Goal: Information Seeking & Learning: Learn about a topic

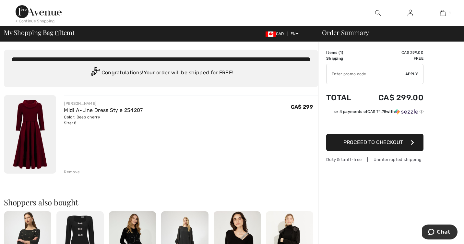
click at [347, 77] on input "TEXT" at bounding box center [365, 73] width 79 height 19
type input "LIVE10"
click at [411, 75] on span "Apply" at bounding box center [411, 74] width 13 height 6
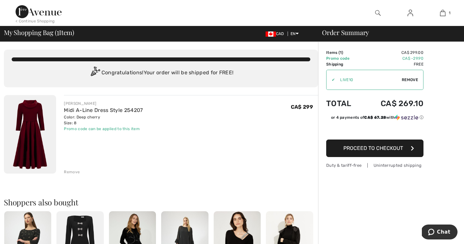
click at [32, 114] on img at bounding box center [30, 134] width 52 height 78
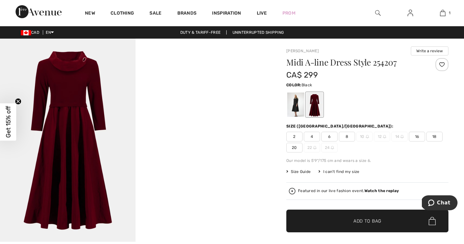
click at [296, 106] on div at bounding box center [295, 104] width 17 height 24
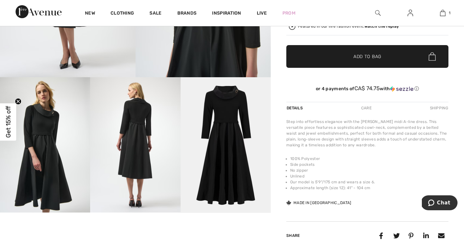
scroll to position [165, 0]
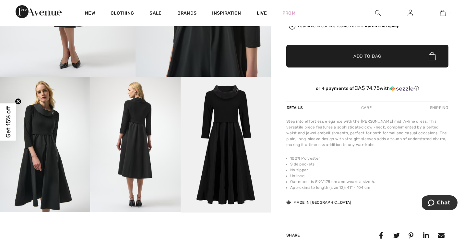
click at [49, 153] on img at bounding box center [45, 144] width 90 height 135
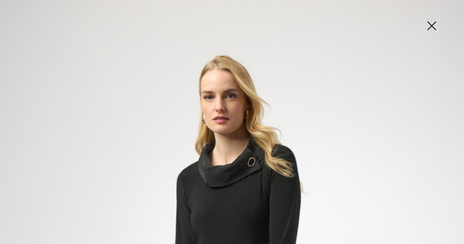
scroll to position [0, 0]
click at [427, 28] on img at bounding box center [431, 26] width 32 height 33
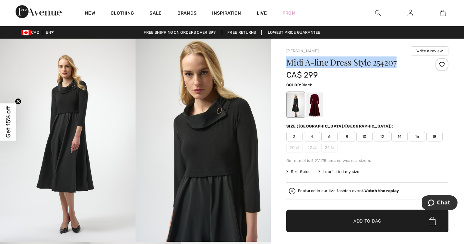
drag, startPoint x: 287, startPoint y: 62, endPoint x: 403, endPoint y: 65, distance: 116.1
click at [403, 65] on h1 "Midi A-line Dress Style 254207" at bounding box center [353, 62] width 135 height 8
copy h1 "Midi A-line Dress Style 254207"
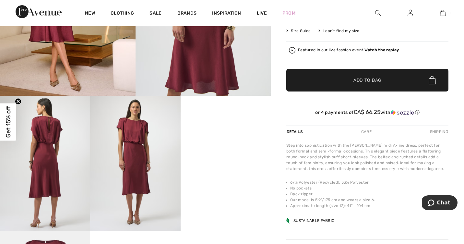
scroll to position [146, 0]
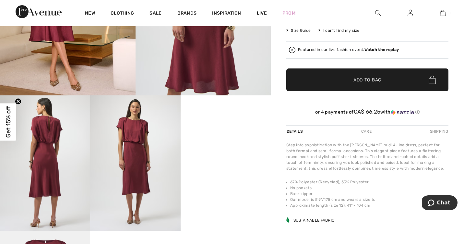
click at [375, 49] on strong "Watch the replay" at bounding box center [381, 49] width 35 height 5
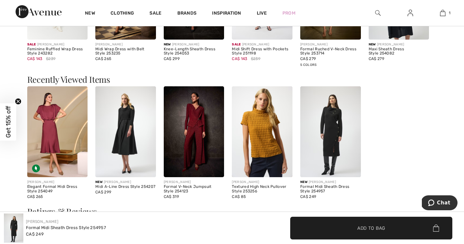
scroll to position [618, 0]
click at [183, 155] on img at bounding box center [194, 131] width 61 height 91
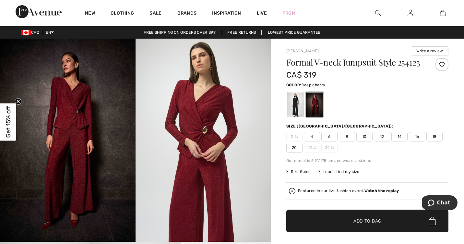
click at [378, 13] on img at bounding box center [378, 13] width 6 height 8
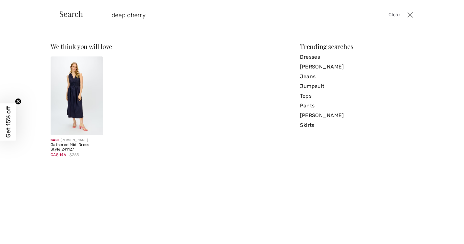
type input "deep cherry"
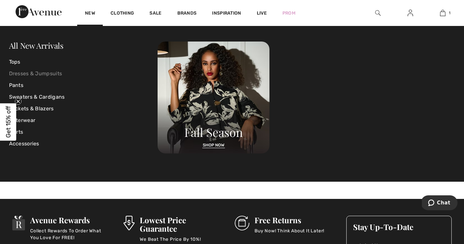
click at [46, 74] on link "Dresses & Jumpsuits" at bounding box center [83, 74] width 149 height 12
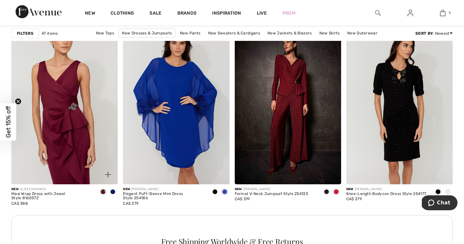
scroll to position [643, 0]
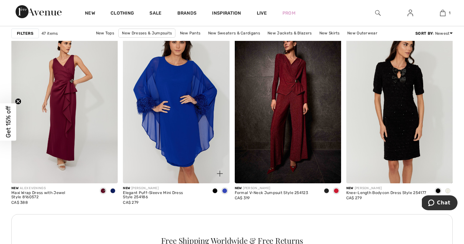
click at [213, 190] on span at bounding box center [214, 190] width 5 height 5
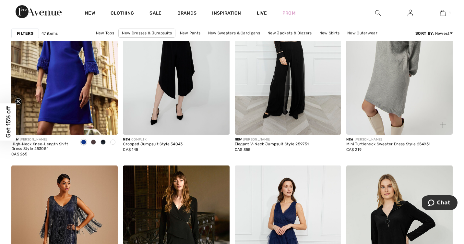
scroll to position [1147, 0]
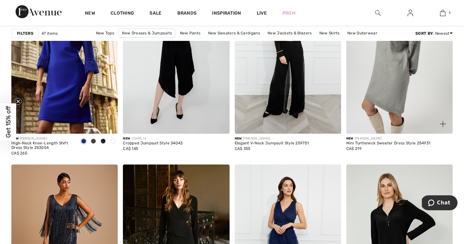
click at [395, 100] on img at bounding box center [399, 53] width 106 height 159
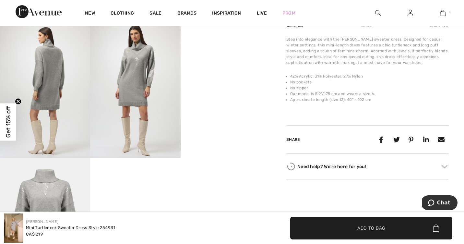
scroll to position [219, 0]
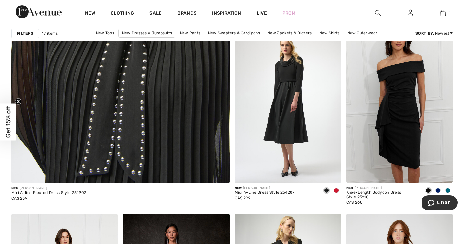
scroll to position [1760, 0]
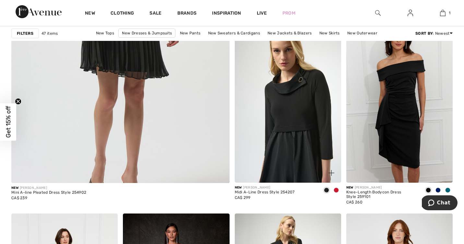
click at [298, 144] on img at bounding box center [288, 102] width 106 height 159
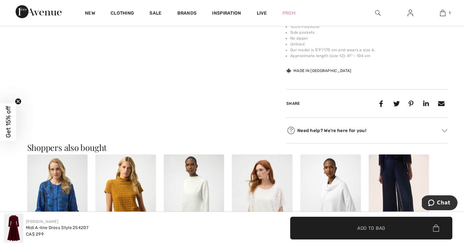
scroll to position [299, 0]
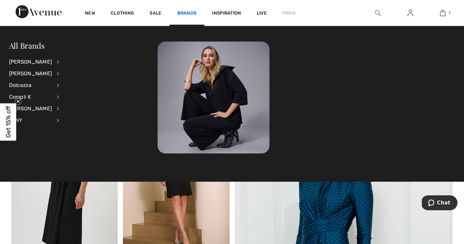
click at [192, 14] on link "Brands" at bounding box center [186, 13] width 19 height 7
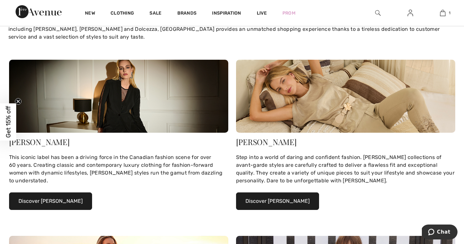
scroll to position [59, 0]
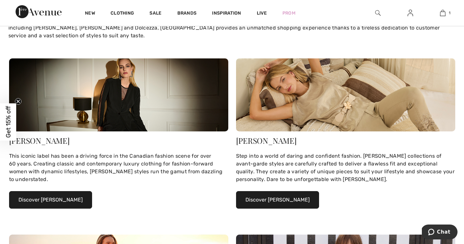
click at [40, 203] on button "Discover [PERSON_NAME]" at bounding box center [50, 200] width 83 height 18
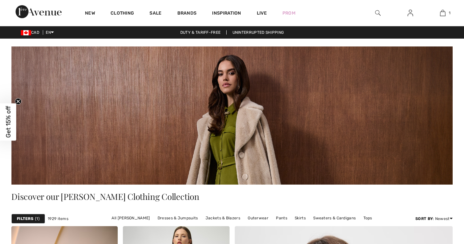
checkbox input "true"
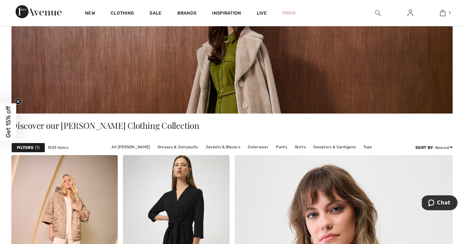
scroll to position [72, 0]
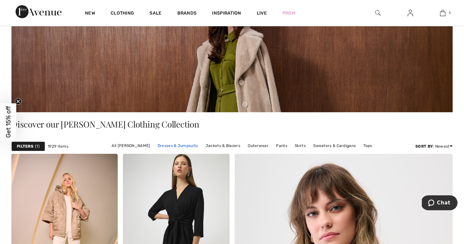
click at [180, 146] on link "Dresses & Jumpsuits" at bounding box center [177, 145] width 47 height 8
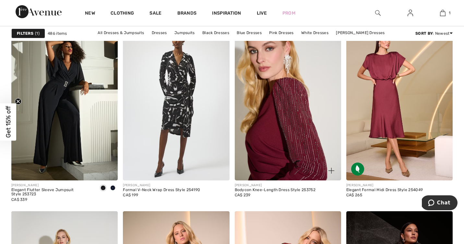
scroll to position [1960, 0]
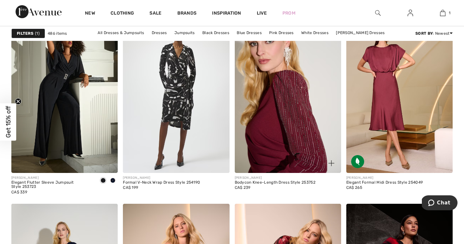
click at [309, 111] on img at bounding box center [288, 92] width 106 height 159
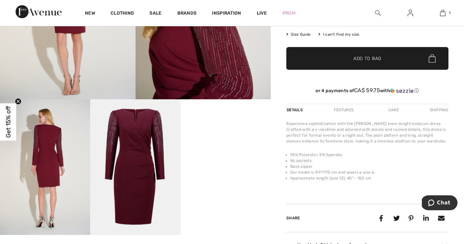
scroll to position [144, 0]
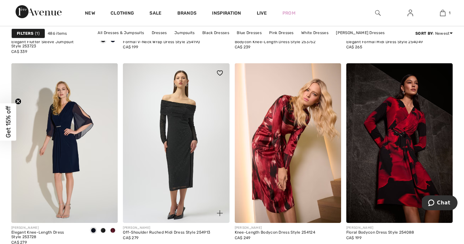
scroll to position [2107, 0]
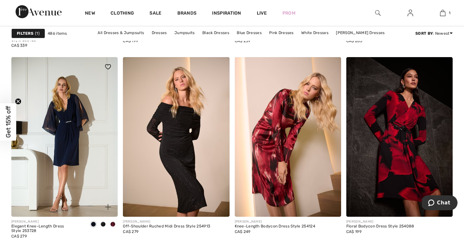
click at [80, 156] on img at bounding box center [64, 136] width 106 height 159
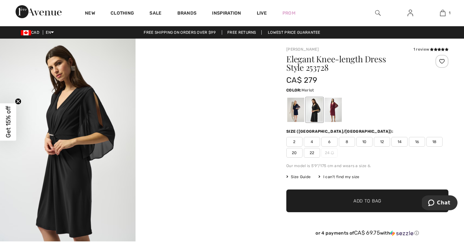
click at [332, 116] on div at bounding box center [333, 110] width 17 height 24
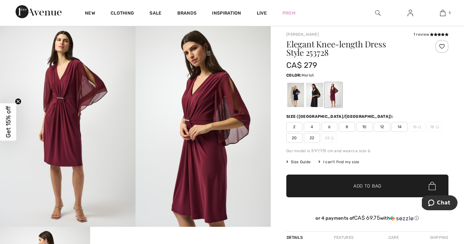
scroll to position [12, 0]
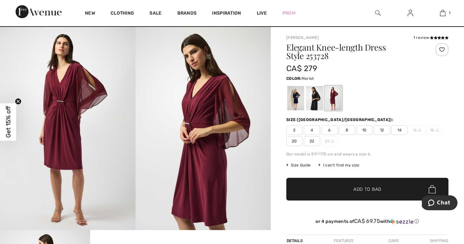
click at [101, 167] on img at bounding box center [67, 128] width 135 height 203
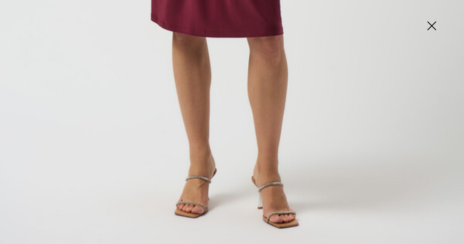
scroll to position [451, 0]
click at [431, 28] on img at bounding box center [431, 26] width 32 height 33
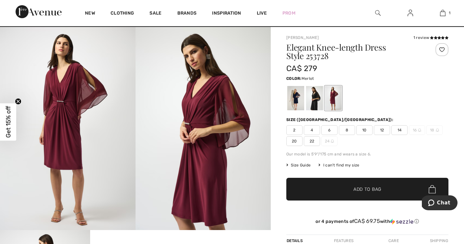
click at [222, 115] on img at bounding box center [202, 128] width 135 height 203
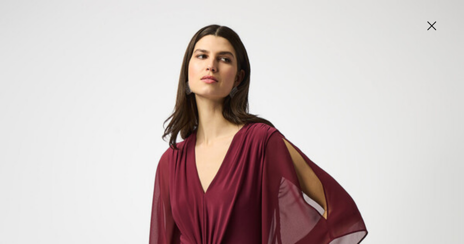
scroll to position [0, 0]
click at [433, 25] on img at bounding box center [431, 26] width 32 height 33
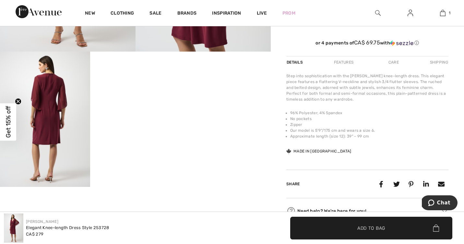
scroll to position [188, 0]
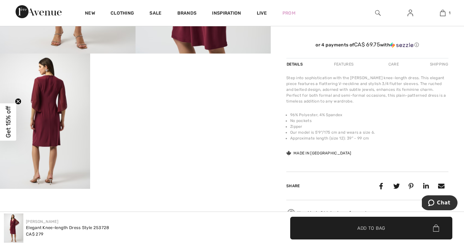
click at [60, 140] on img at bounding box center [45, 120] width 90 height 135
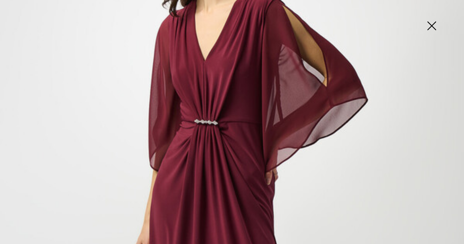
scroll to position [133, 0]
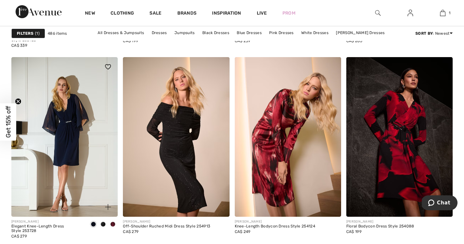
click at [101, 182] on img at bounding box center [64, 136] width 106 height 159
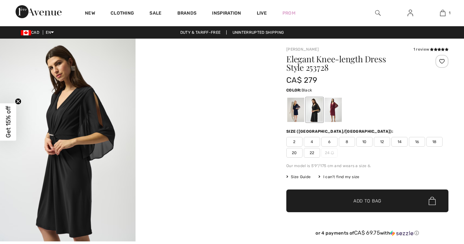
checkbox input "true"
click at [336, 115] on div at bounding box center [333, 110] width 17 height 24
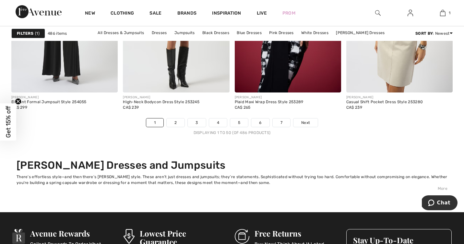
scroll to position [2877, 0]
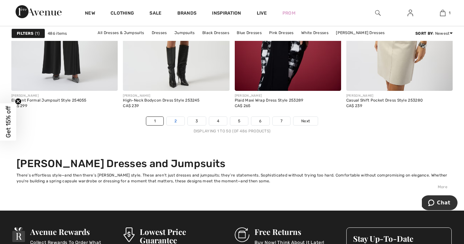
click at [174, 118] on link "2" at bounding box center [176, 121] width 18 height 8
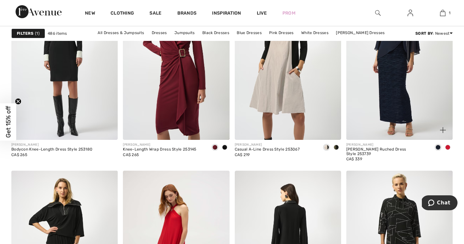
scroll to position [948, 0]
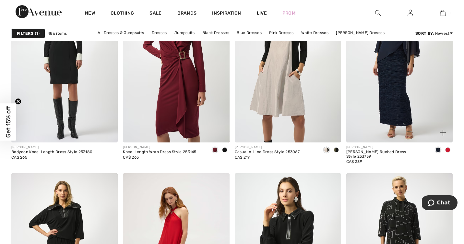
click at [446, 149] on span at bounding box center [447, 149] width 5 height 5
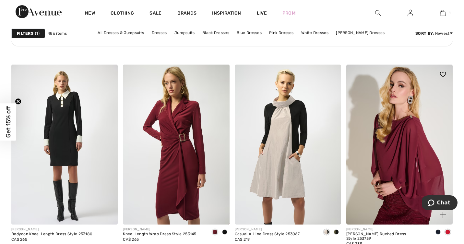
scroll to position [865, 0]
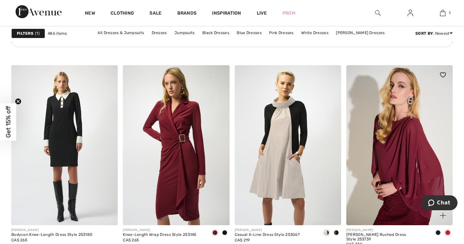
click at [403, 136] on img at bounding box center [399, 144] width 106 height 159
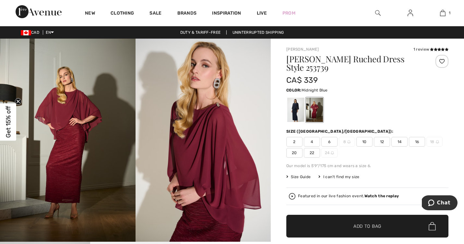
click at [294, 112] on div at bounding box center [295, 110] width 17 height 24
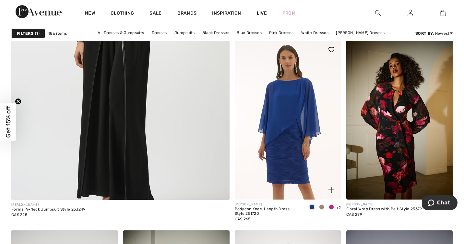
scroll to position [1744, 0]
click at [300, 153] on img at bounding box center [288, 119] width 106 height 159
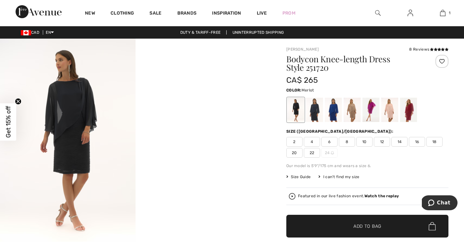
click at [407, 114] on div at bounding box center [408, 110] width 17 height 24
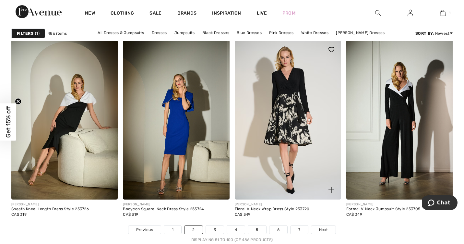
scroll to position [2771, 0]
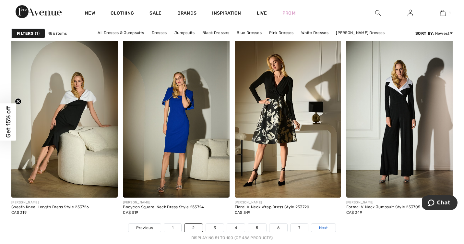
click at [331, 226] on link "Next" at bounding box center [323, 227] width 24 height 8
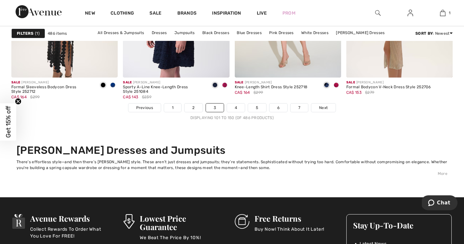
scroll to position [2890, 0]
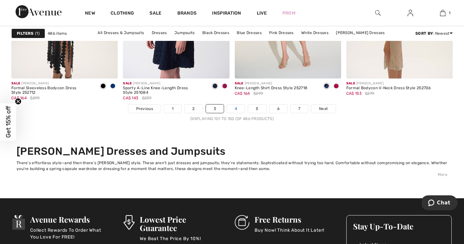
click at [235, 111] on link "4" at bounding box center [236, 108] width 18 height 8
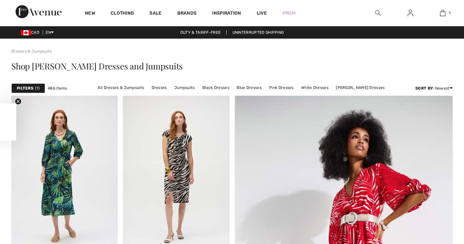
checkbox input "true"
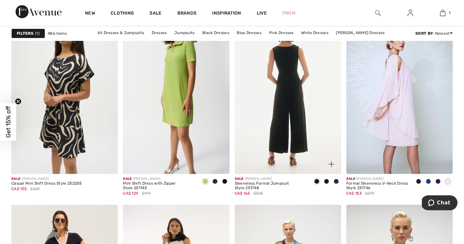
scroll to position [1115, 0]
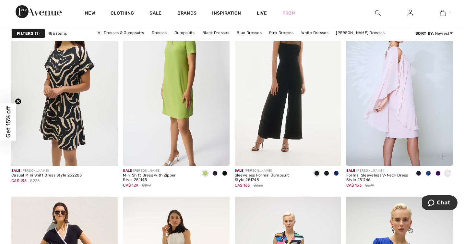
click at [428, 173] on span at bounding box center [428, 173] width 5 height 5
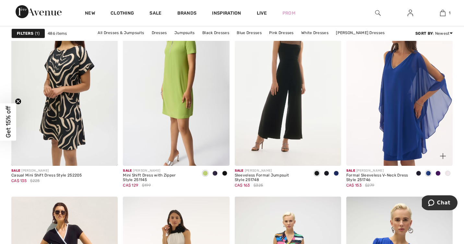
click at [435, 173] on span at bounding box center [437, 173] width 5 height 5
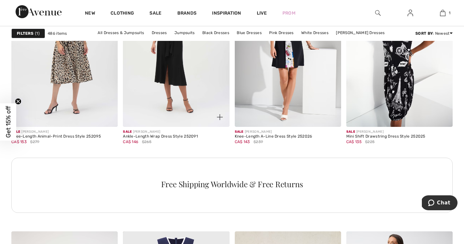
scroll to position [2192, 0]
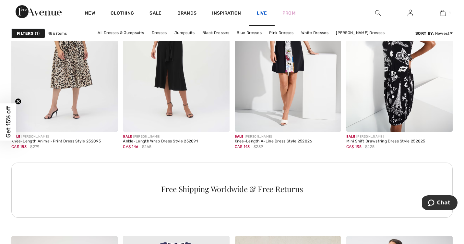
click at [260, 12] on link "Live" at bounding box center [262, 13] width 10 height 7
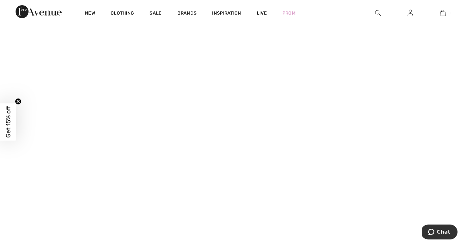
scroll to position [322, 0]
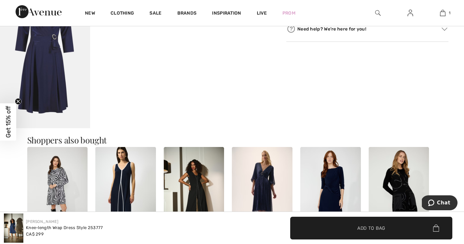
scroll to position [385, 0]
